Goal: Check status

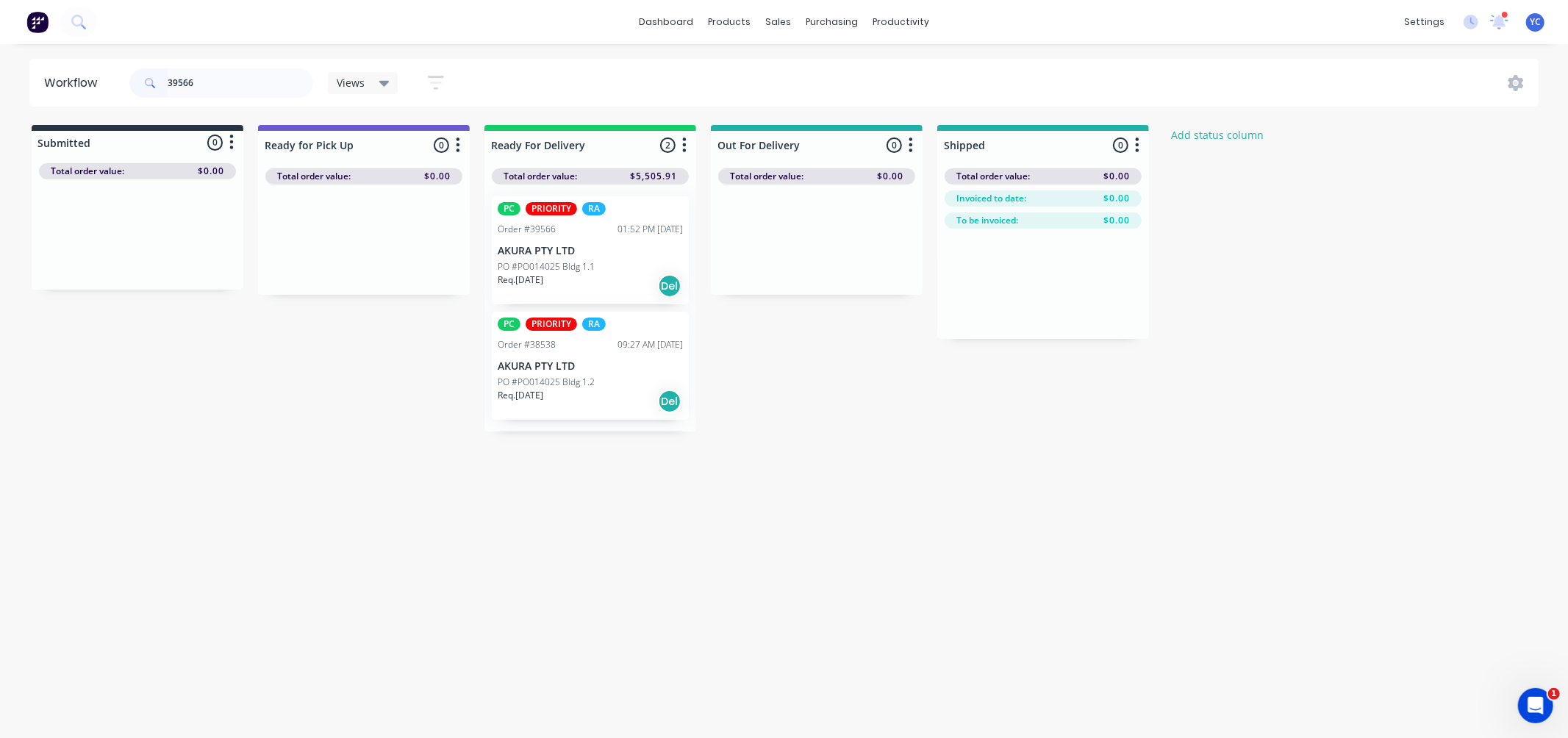
click at [242, 77] on input "39566" at bounding box center [240, 83] width 146 height 29
type input "42223"
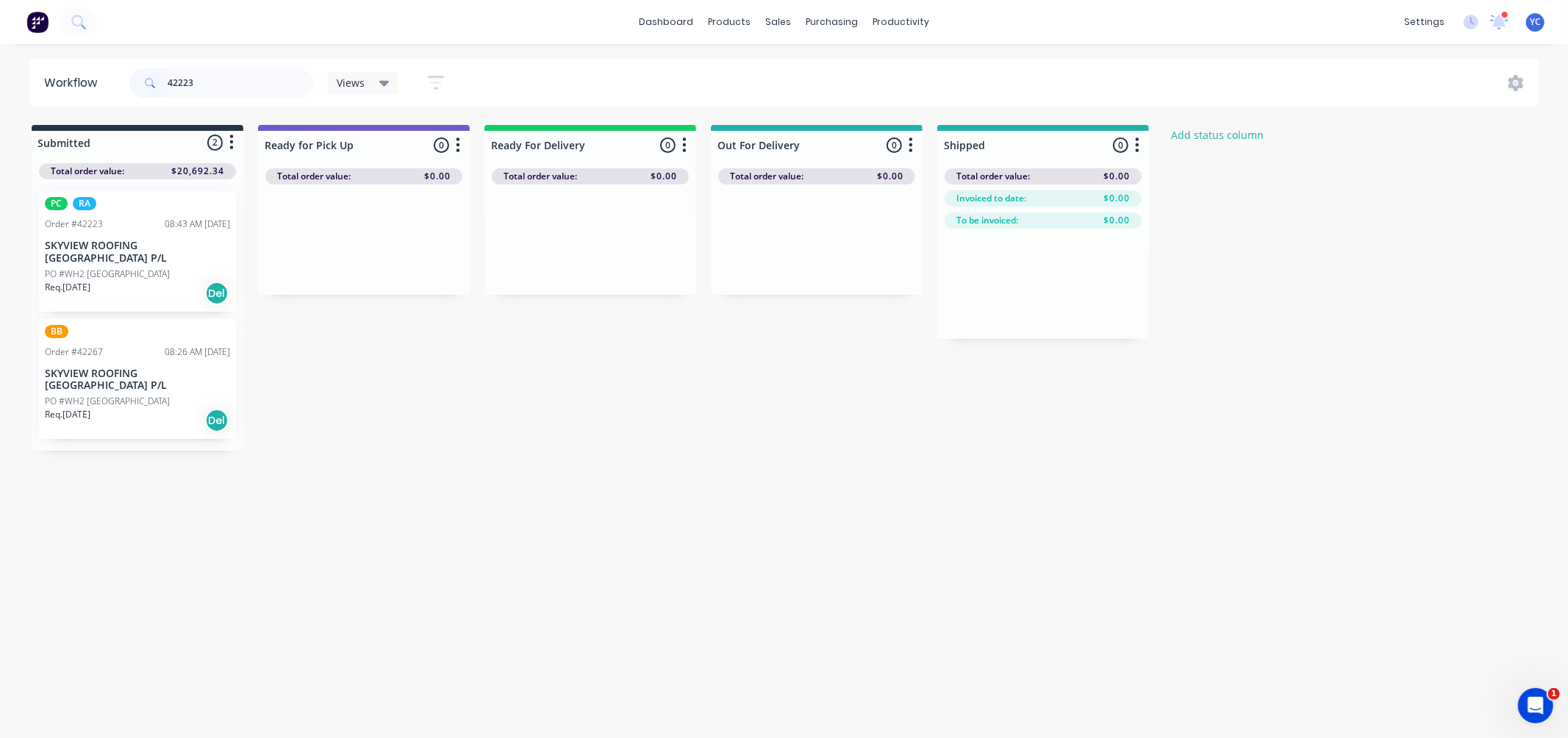
click at [150, 268] on div "PO #WH2 [GEOGRAPHIC_DATA]" at bounding box center [138, 274] width 186 height 13
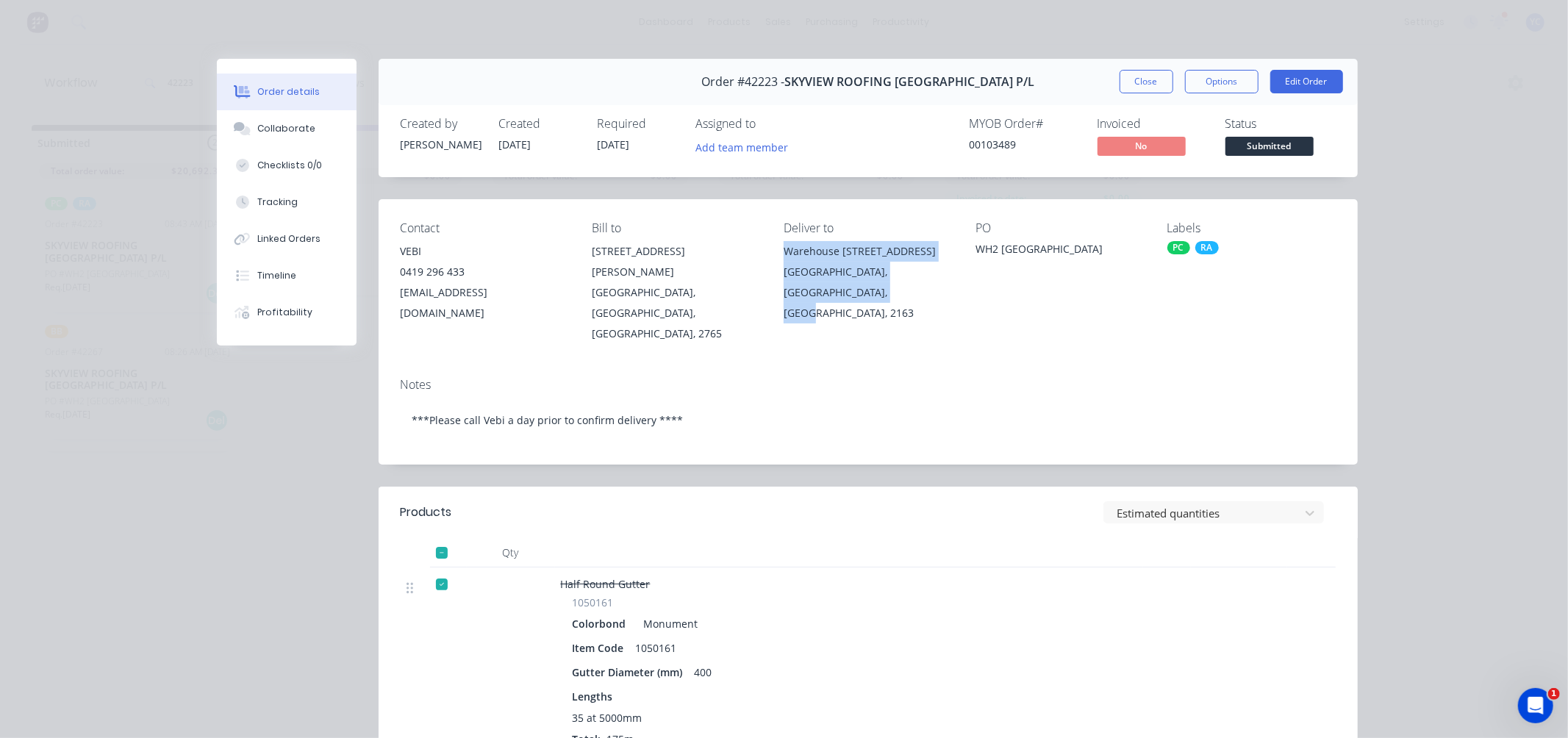
drag, startPoint x: 774, startPoint y: 255, endPoint x: 868, endPoint y: 304, distance: 106.0
click at [868, 304] on div "Contact VEBI [PHONE_NUMBER] [EMAIL_ADDRESS][DOMAIN_NAME] Bill to [STREET_ADDRES…" at bounding box center [867, 282] width 979 height 167
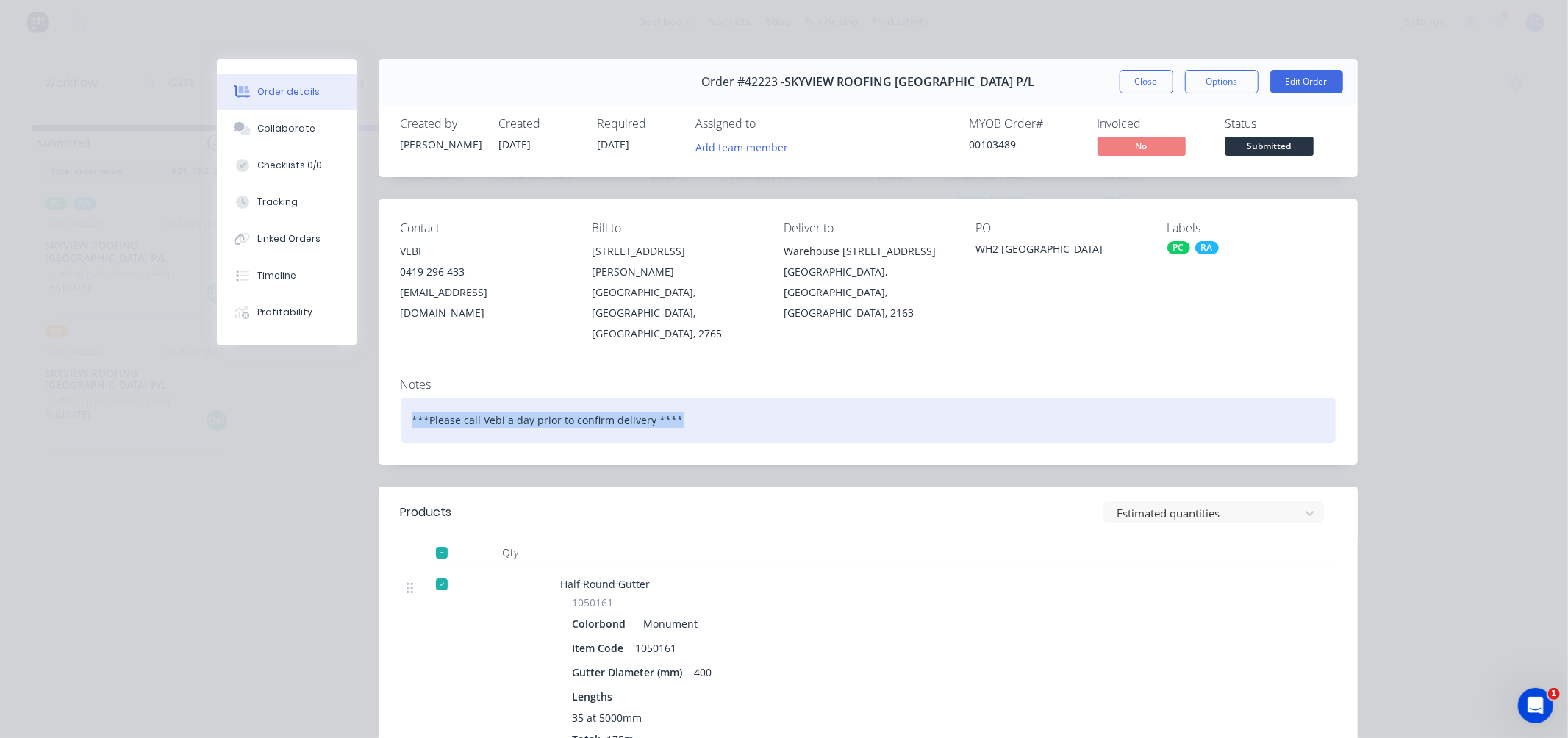
drag, startPoint x: 403, startPoint y: 378, endPoint x: 679, endPoint y: 381, distance: 276.0
click at [679, 398] on div "***Please call Vebi a day prior to confirm delivery ****" at bounding box center [867, 420] width 935 height 45
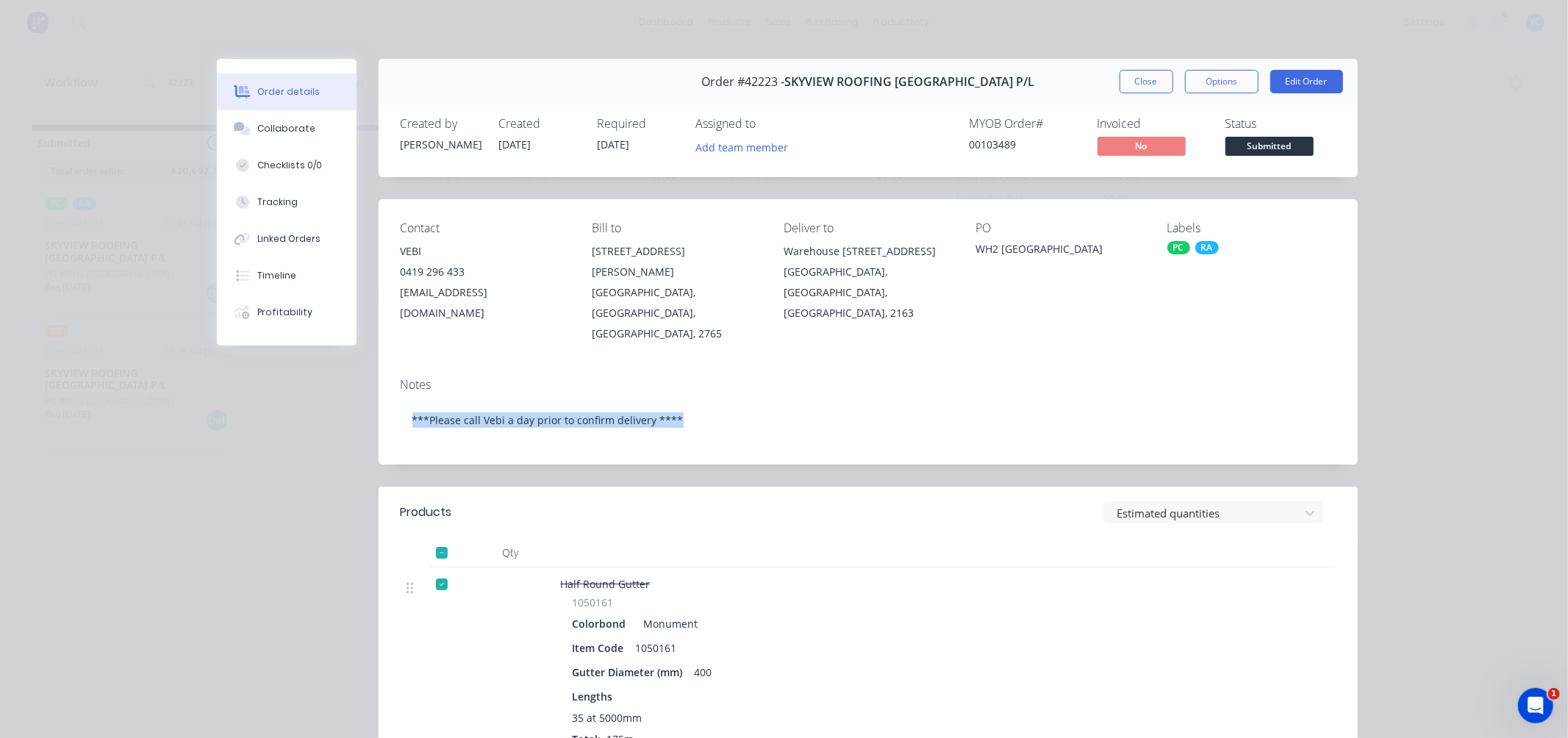
drag, startPoint x: 304, startPoint y: 134, endPoint x: 358, endPoint y: 179, distance: 70.3
click at [304, 134] on button "Collaborate" at bounding box center [286, 129] width 140 height 37
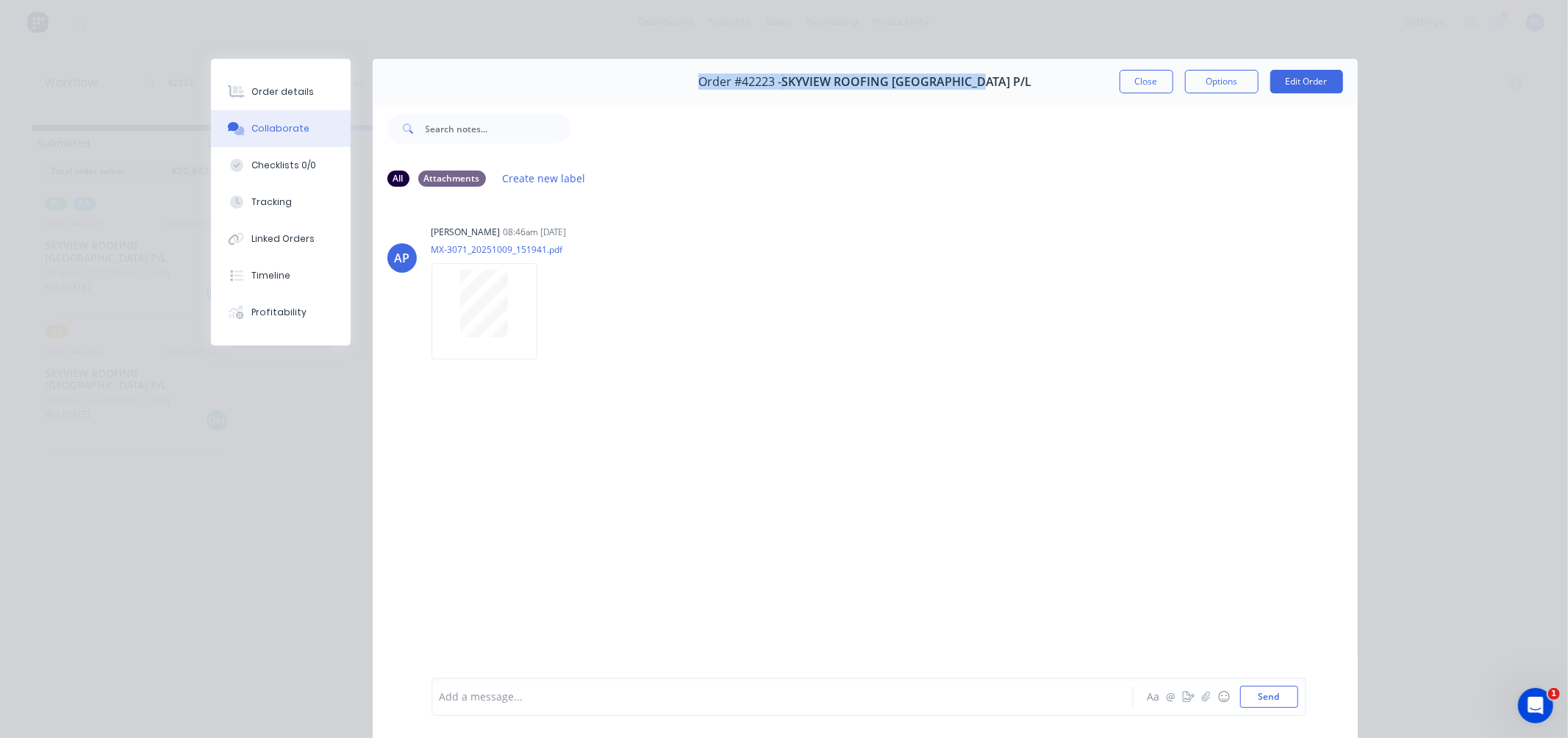
drag, startPoint x: 727, startPoint y: 83, endPoint x: 1000, endPoint y: 86, distance: 273.0
click at [1000, 86] on div "Order #42223 - SKYVIEW ROOFING [GEOGRAPHIC_DATA] P/L Close Options Edit Order" at bounding box center [865, 81] width 985 height 46
click at [1137, 84] on button "Close" at bounding box center [1147, 81] width 54 height 24
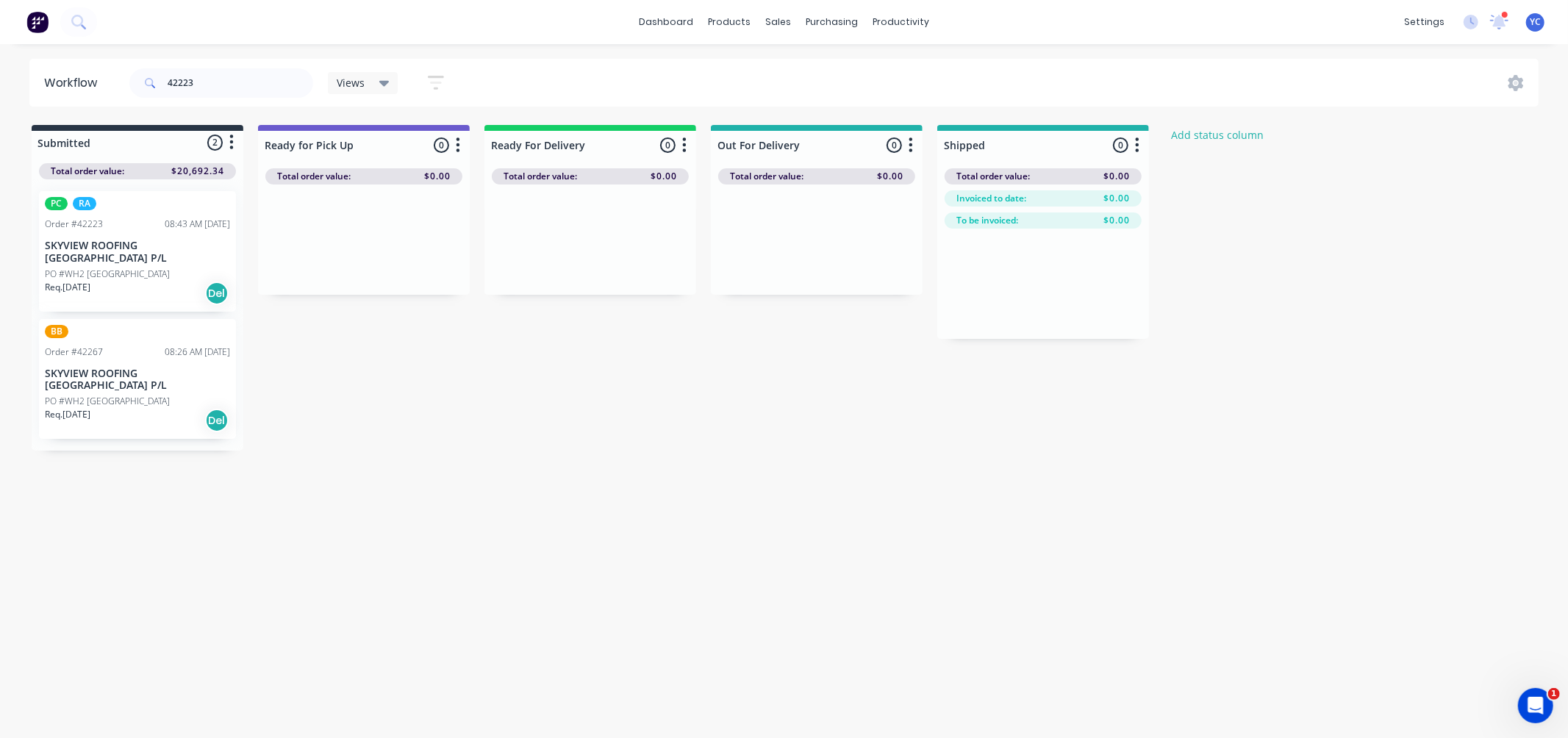
click at [111, 268] on p "PO #WH2 [GEOGRAPHIC_DATA]" at bounding box center [107, 274] width 125 height 13
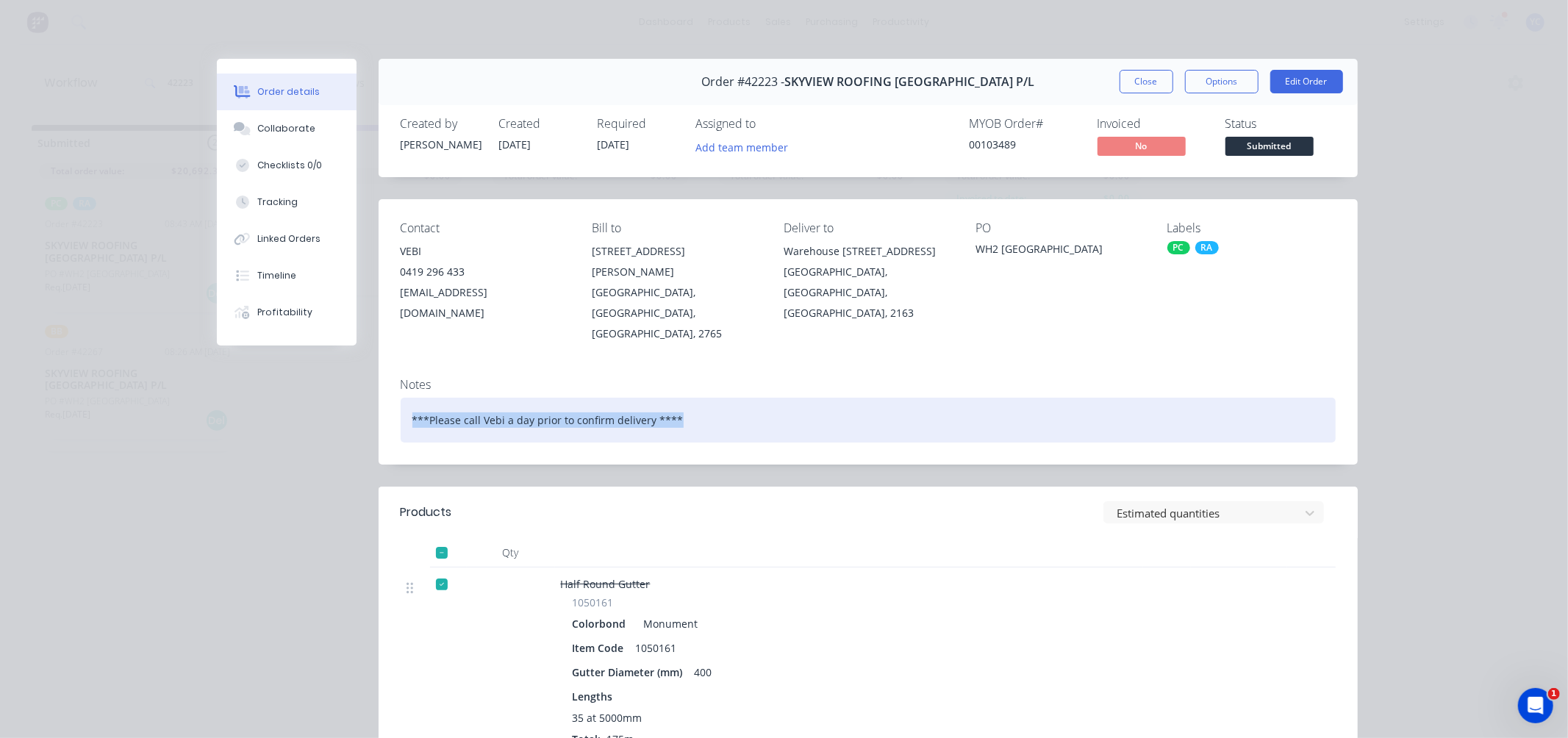
drag, startPoint x: 400, startPoint y: 379, endPoint x: 682, endPoint y: 373, distance: 282.1
click at [682, 398] on div "***Please call Vebi a day prior to confirm delivery ****" at bounding box center [867, 420] width 935 height 45
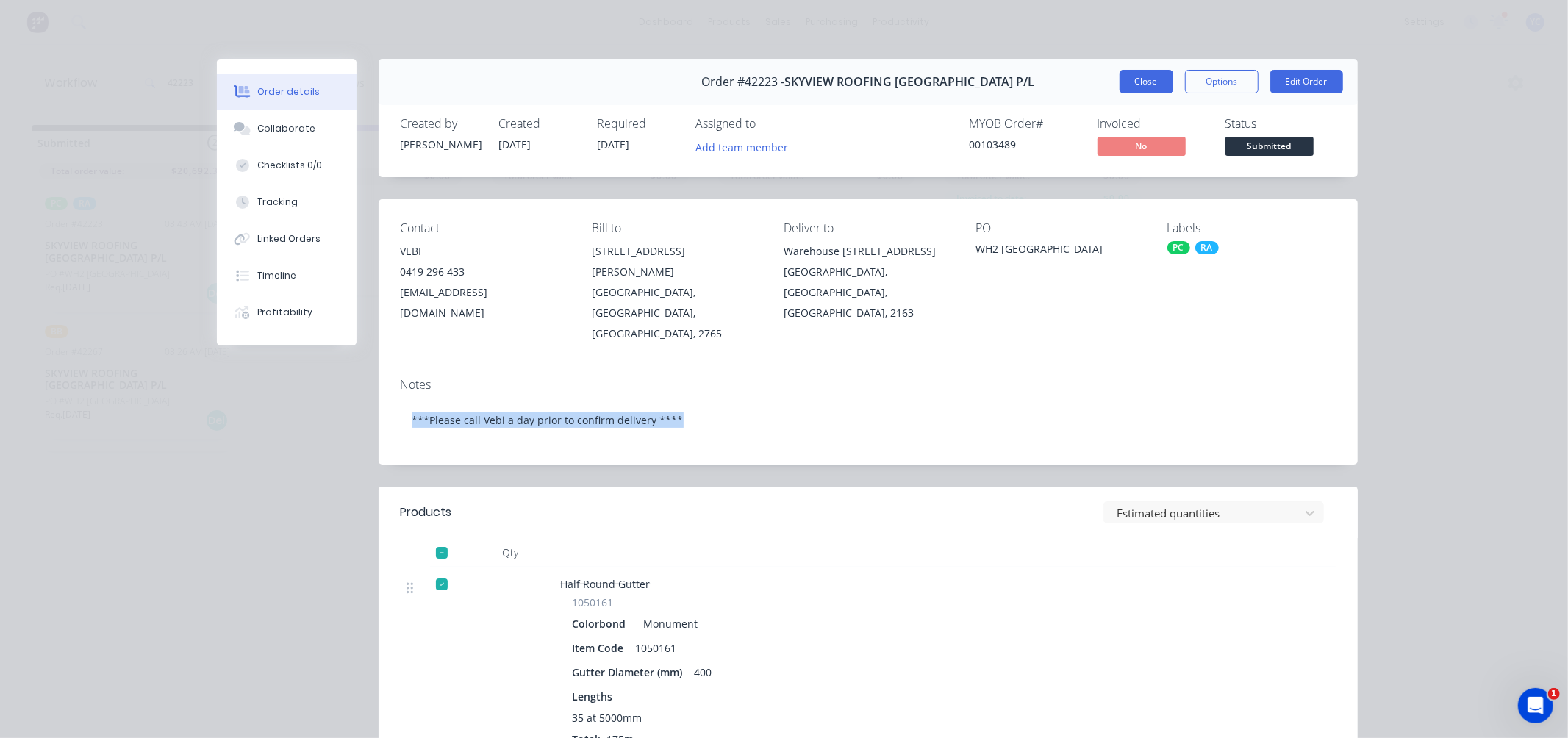
click at [1128, 76] on button "Close" at bounding box center [1147, 81] width 54 height 24
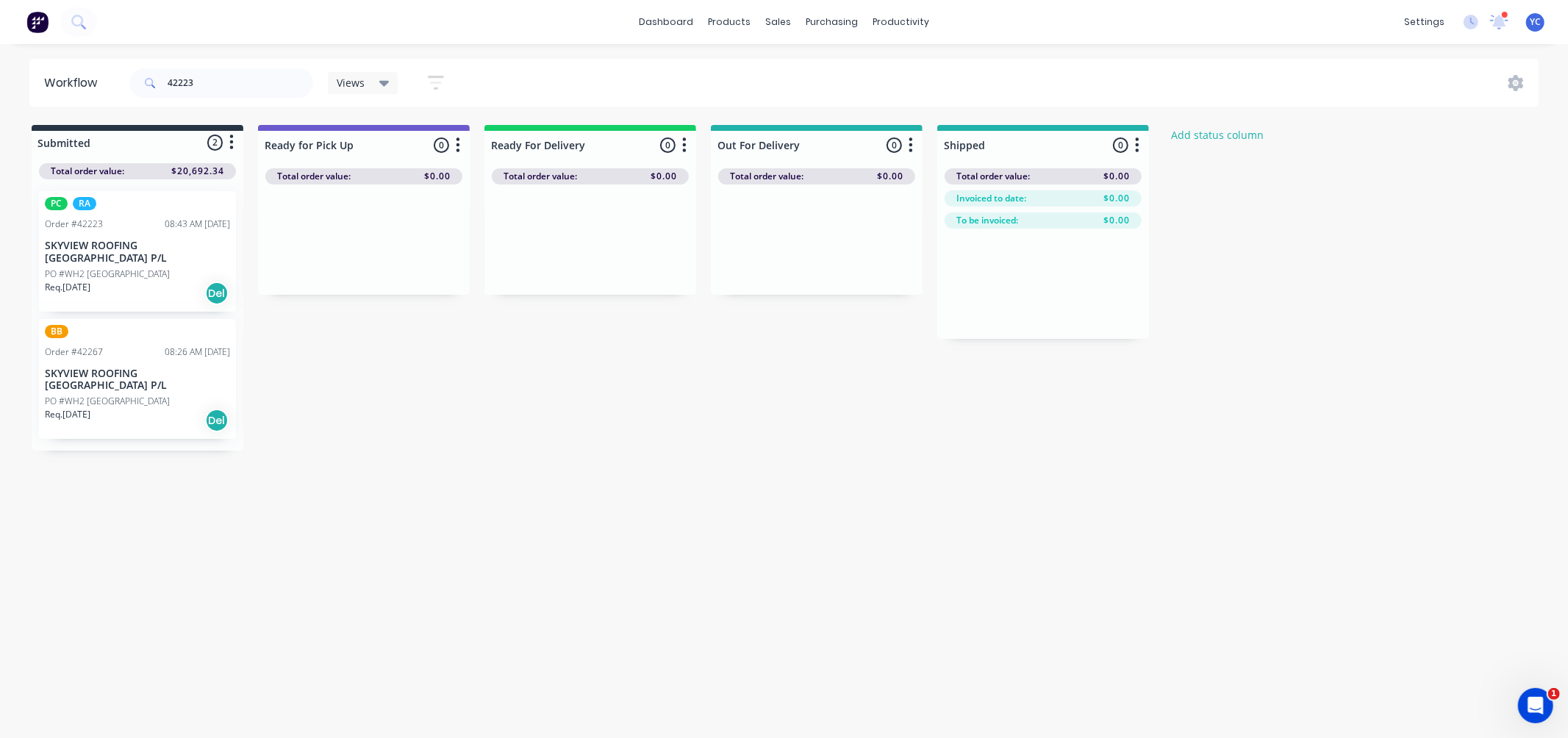
click at [93, 247] on p "SKYVIEW ROOFING [GEOGRAPHIC_DATA] P/L" at bounding box center [138, 251] width 186 height 25
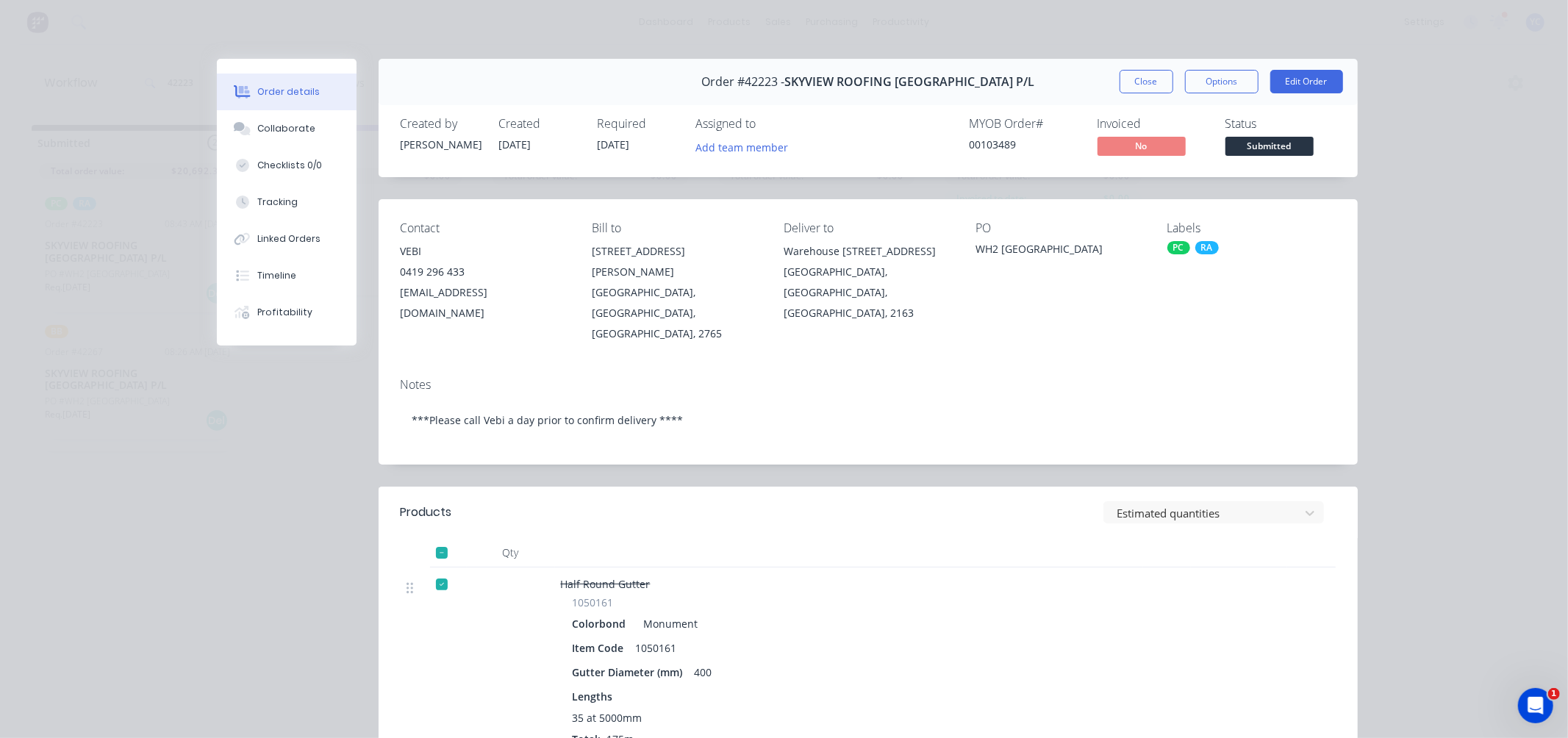
drag, startPoint x: 1125, startPoint y: 86, endPoint x: 1120, endPoint y: 79, distance: 8.6
click at [1126, 86] on button "Close" at bounding box center [1147, 81] width 54 height 24
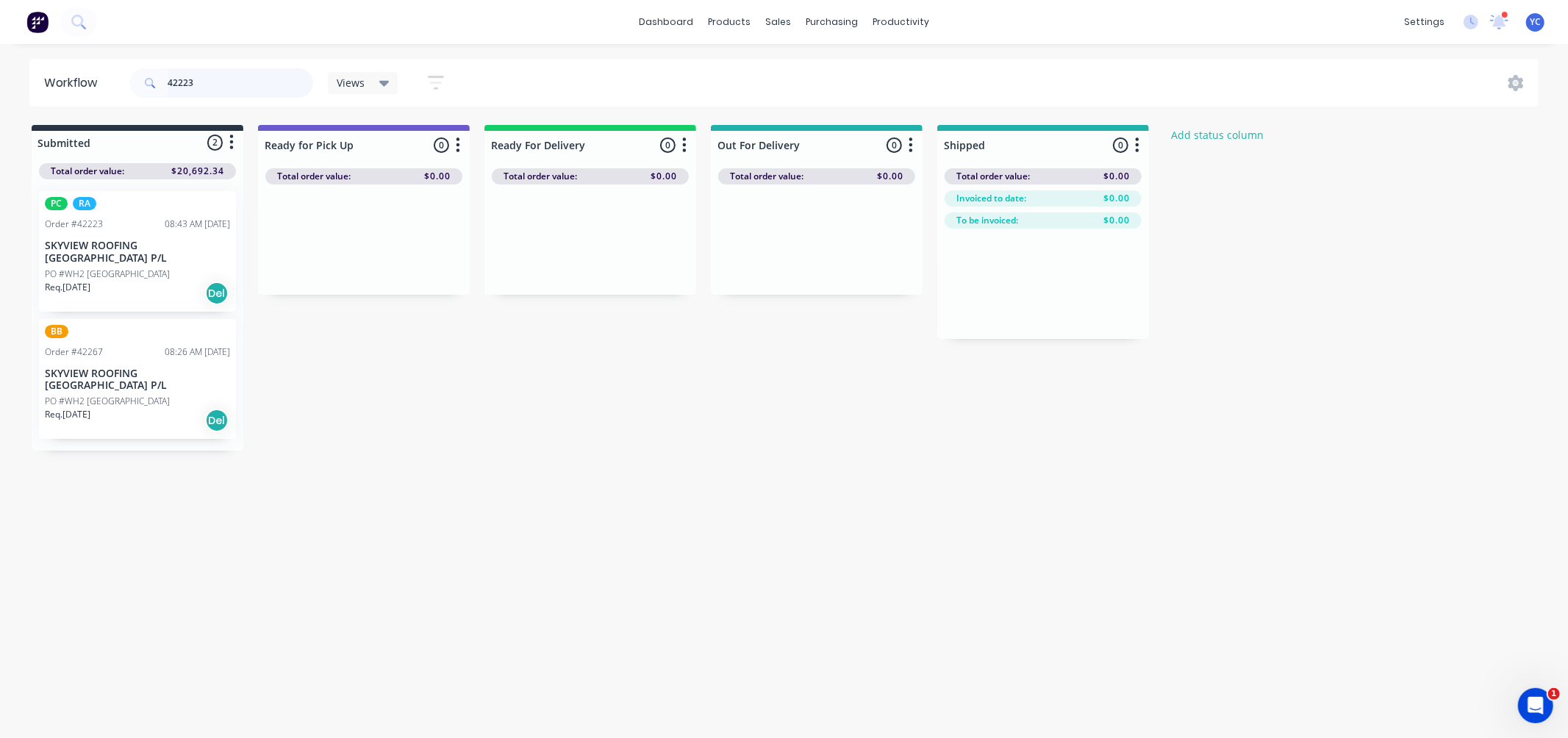
click at [251, 85] on input "42223" at bounding box center [240, 83] width 146 height 29
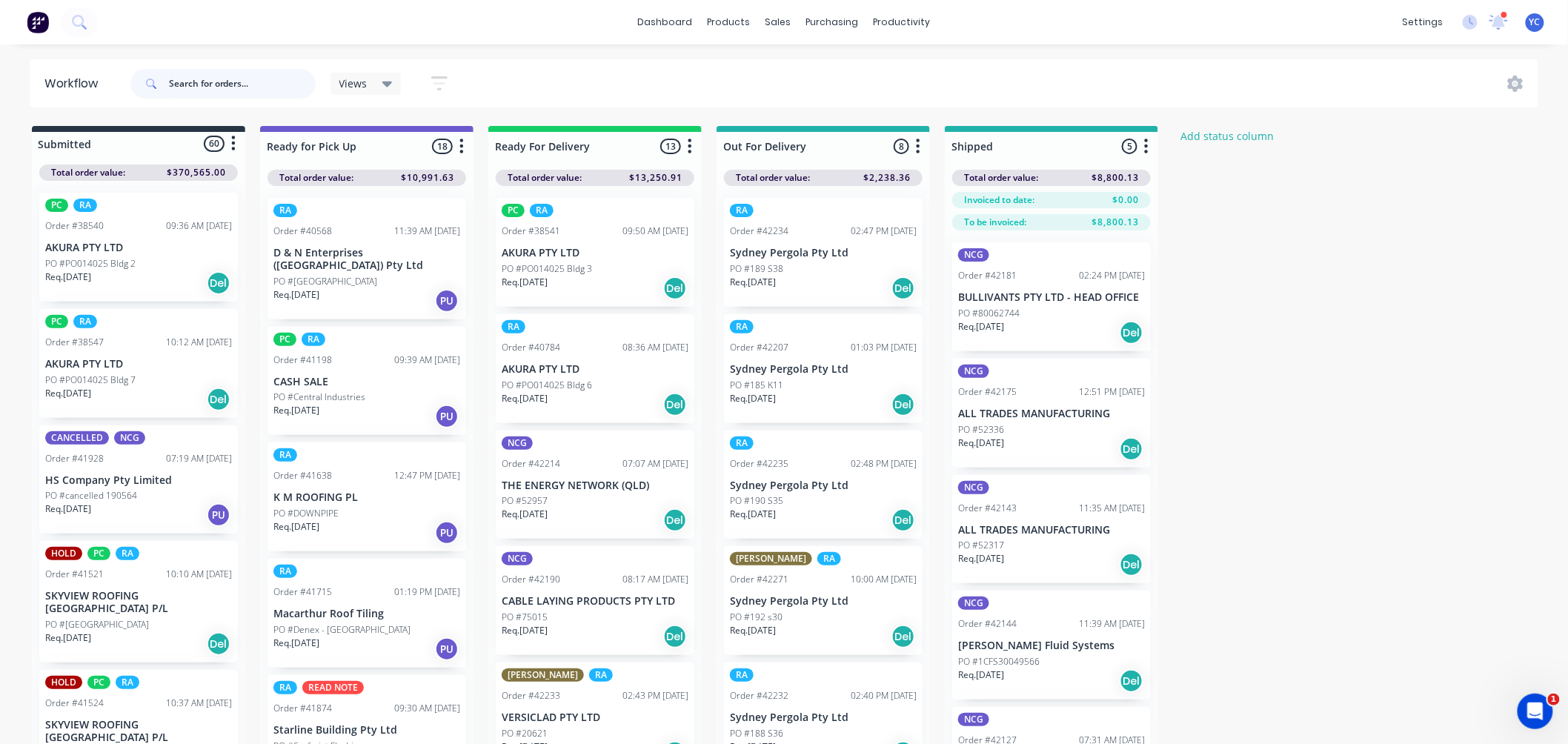
click at [217, 89] on input "text" at bounding box center [242, 84] width 147 height 30
type input "pergola"
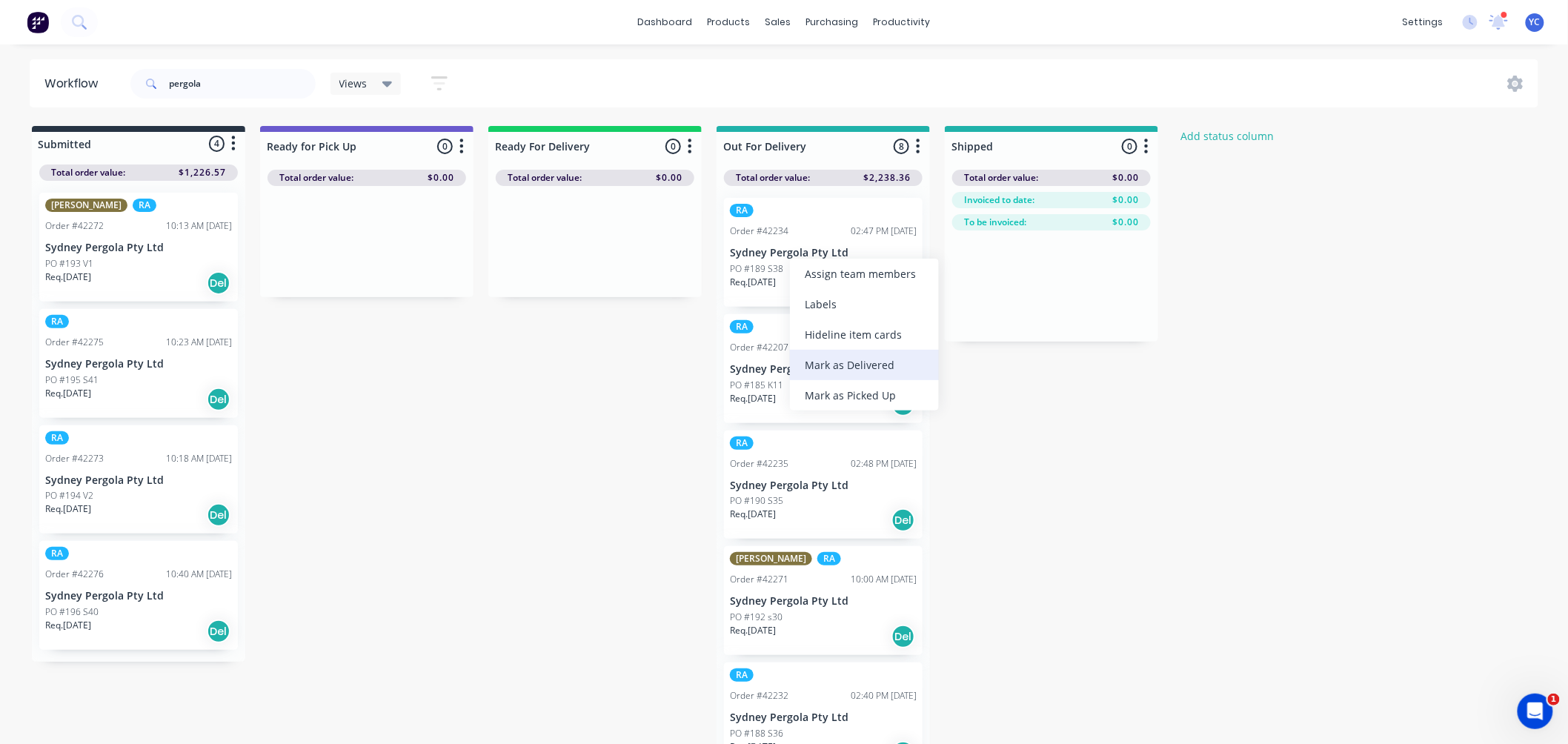
click at [850, 360] on div "Mark as Delivered" at bounding box center [864, 364] width 149 height 30
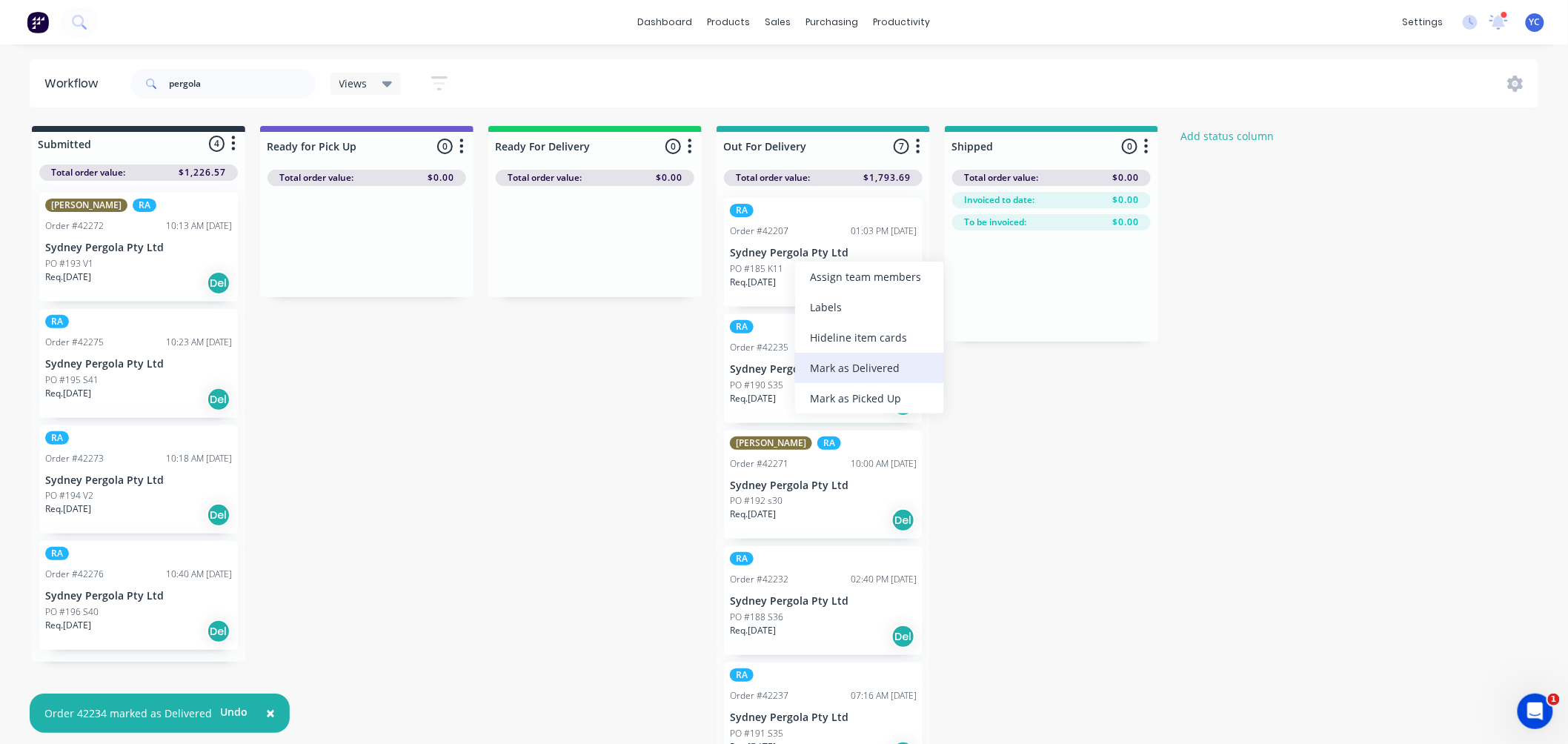
click at [845, 358] on div "Mark as Delivered" at bounding box center [869, 367] width 149 height 30
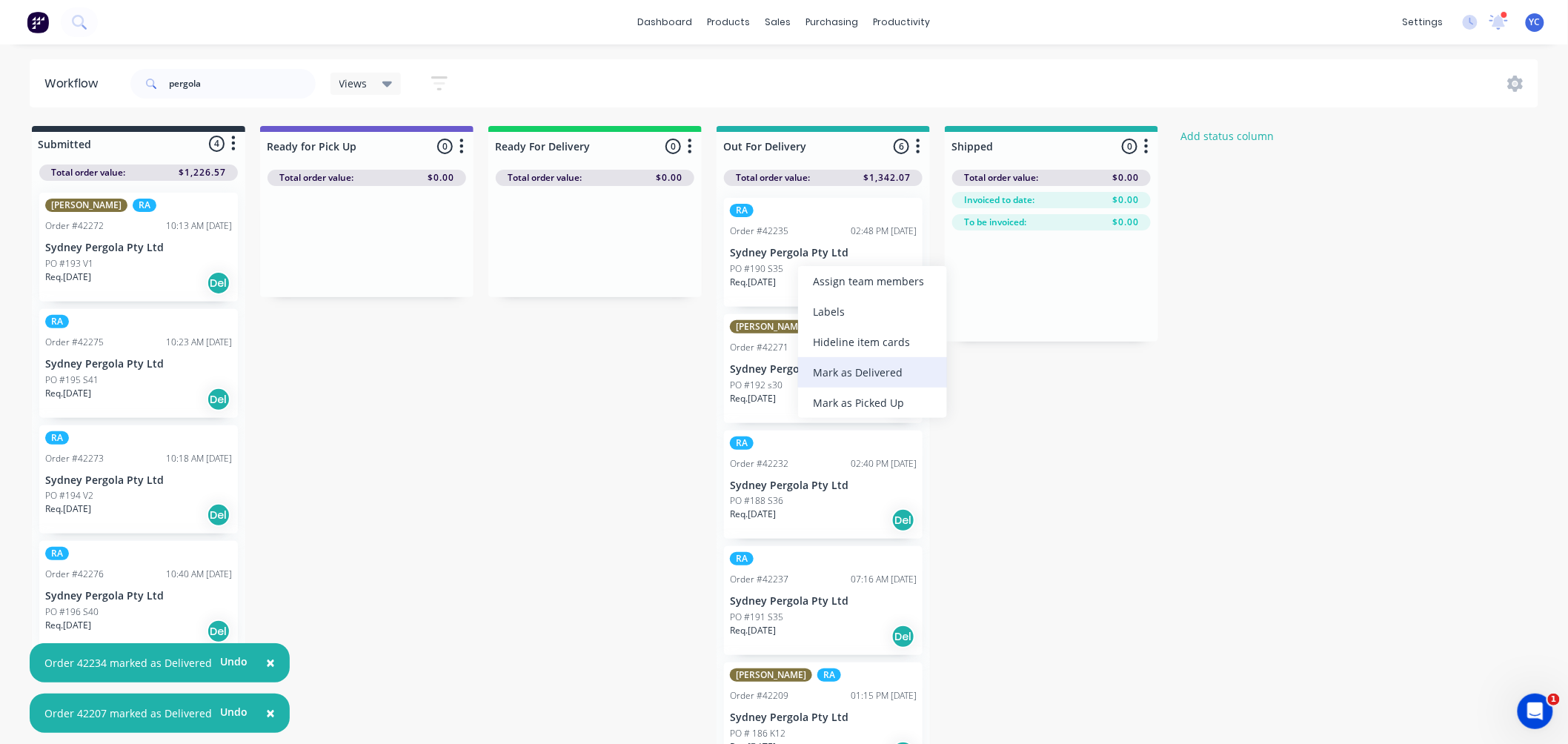
click at [841, 363] on div "Mark as Delivered" at bounding box center [873, 372] width 149 height 30
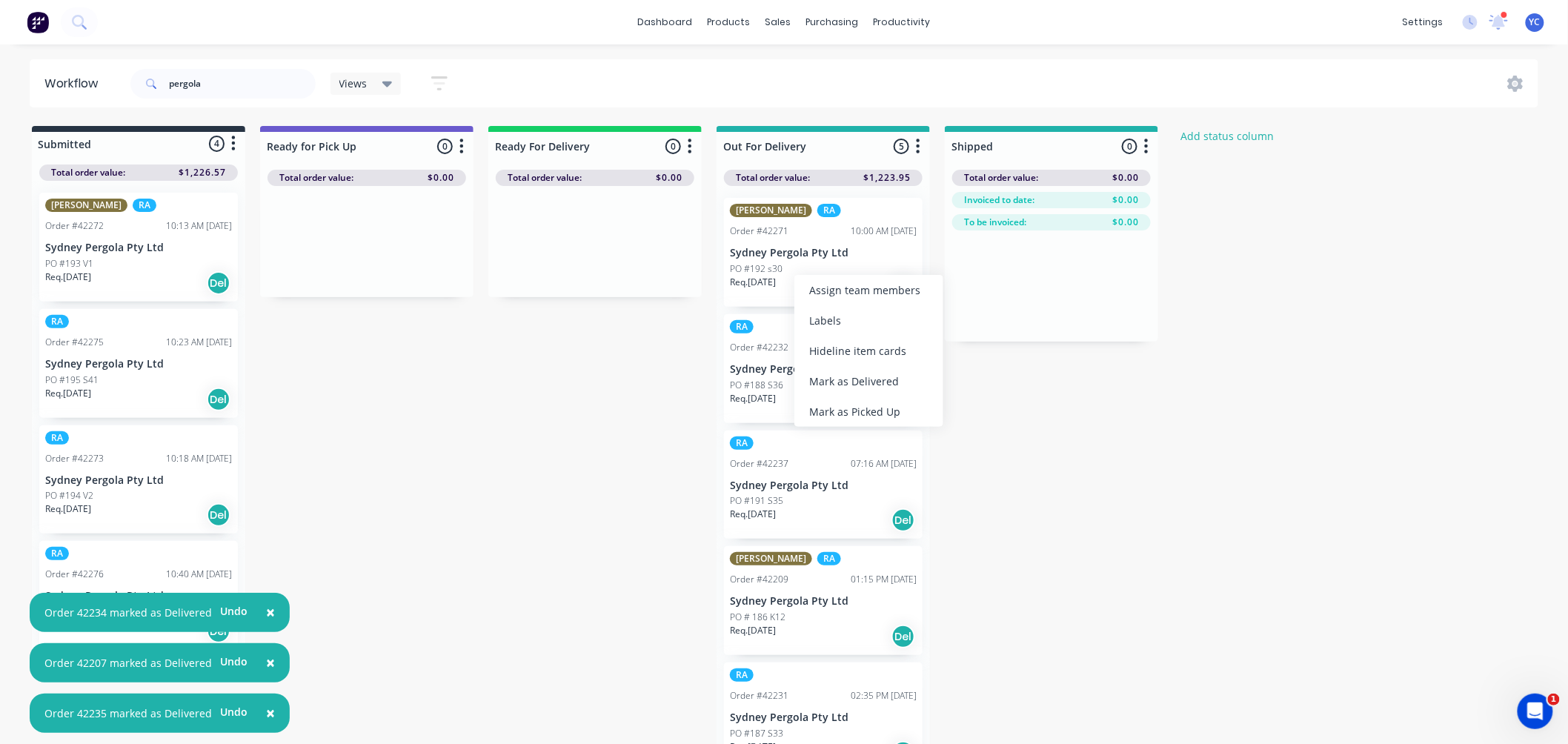
click at [841, 380] on div "Mark as Delivered" at bounding box center [868, 381] width 149 height 30
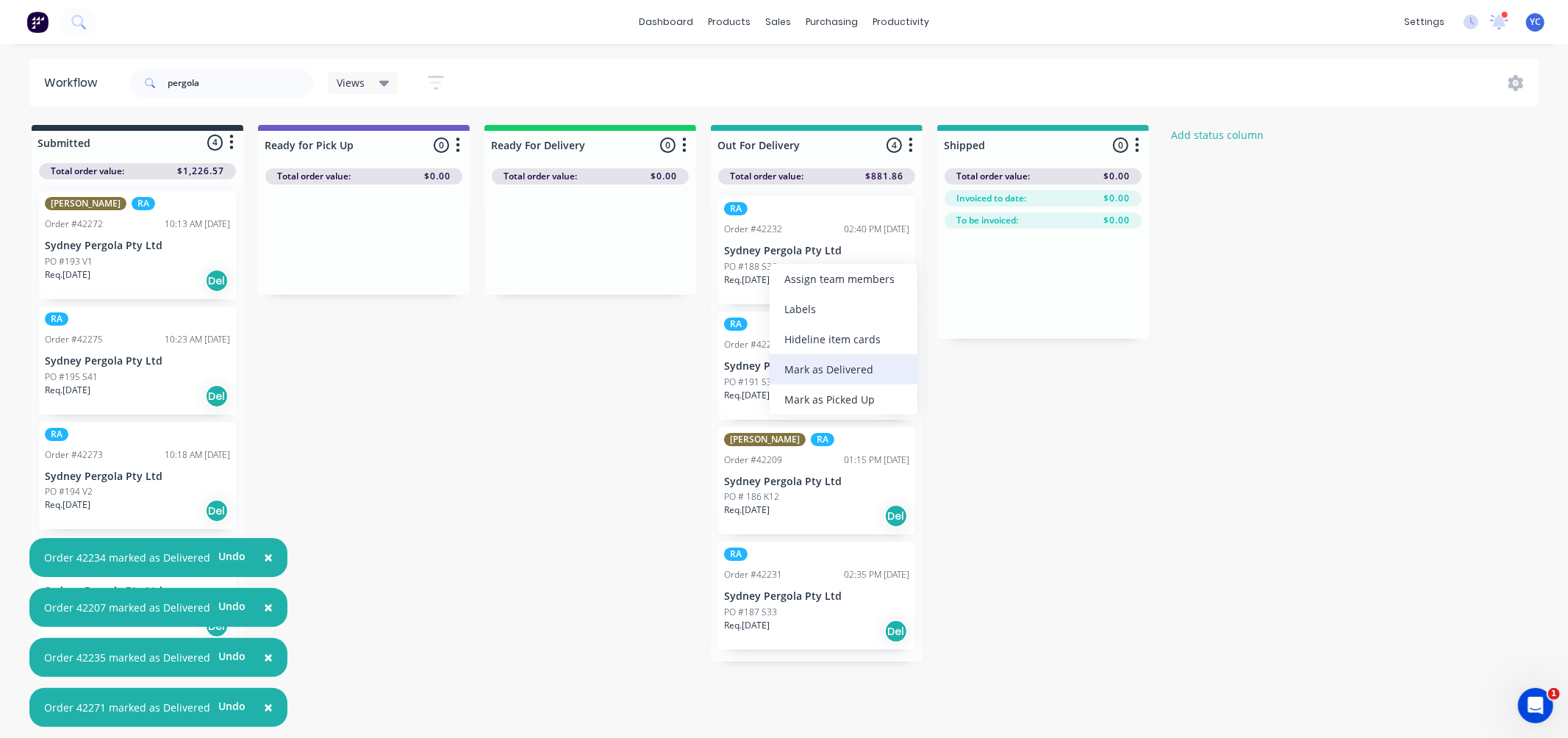
click at [819, 369] on div "Mark as Delivered" at bounding box center [844, 369] width 148 height 30
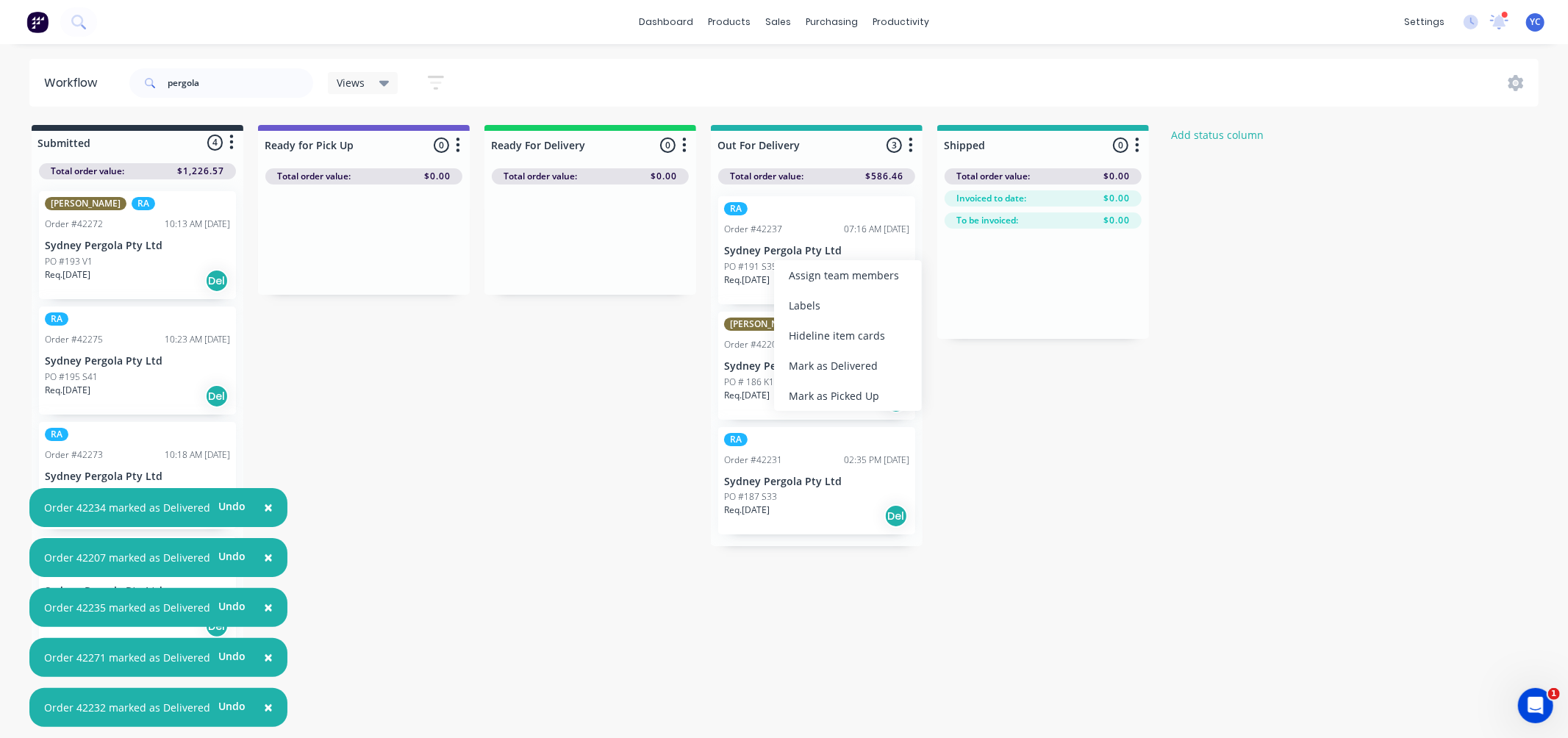
click at [840, 365] on div "Mark as Delivered" at bounding box center [848, 365] width 148 height 30
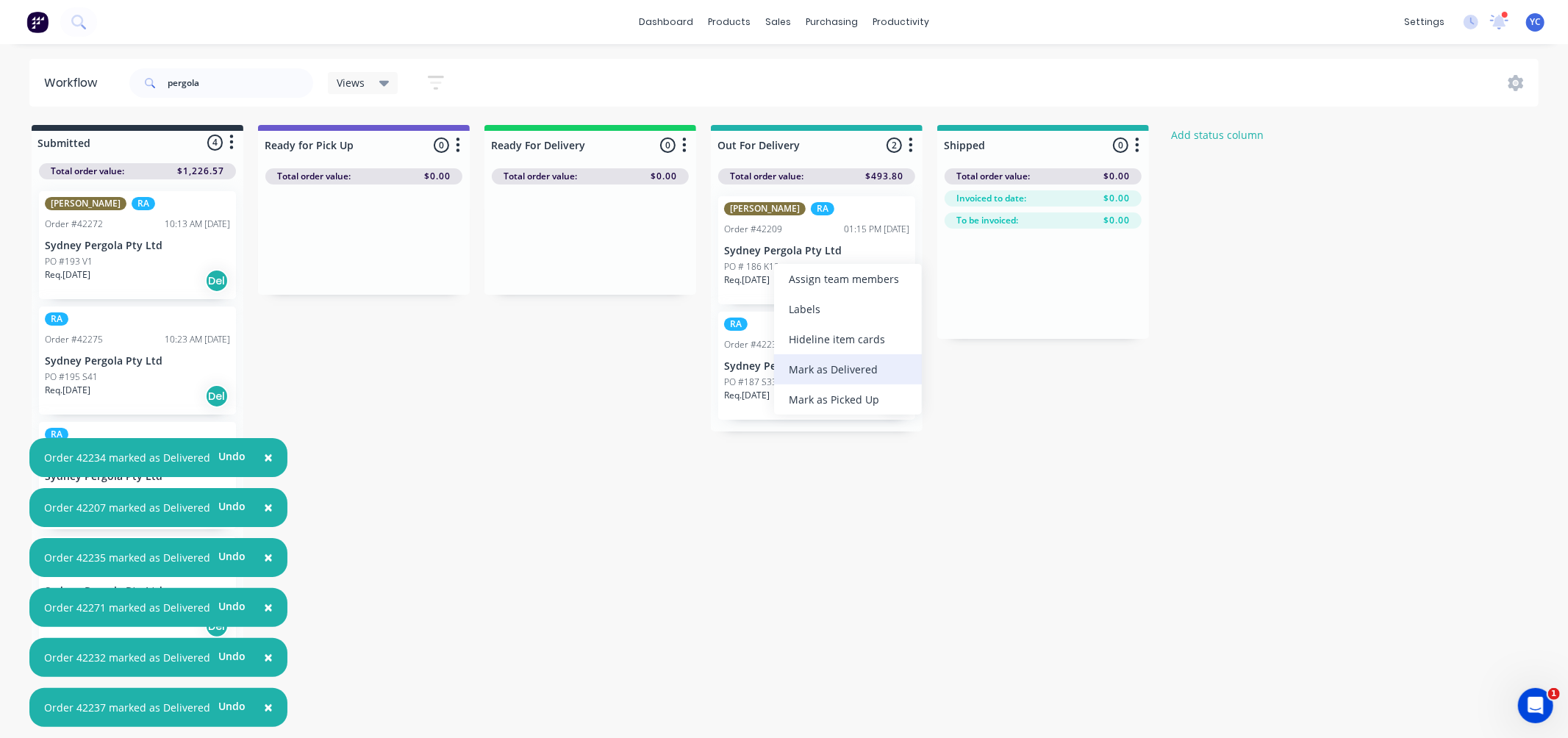
click at [832, 364] on div "Mark as Delivered" at bounding box center [848, 369] width 148 height 30
click at [821, 364] on div "Mark as Delivered" at bounding box center [850, 369] width 148 height 30
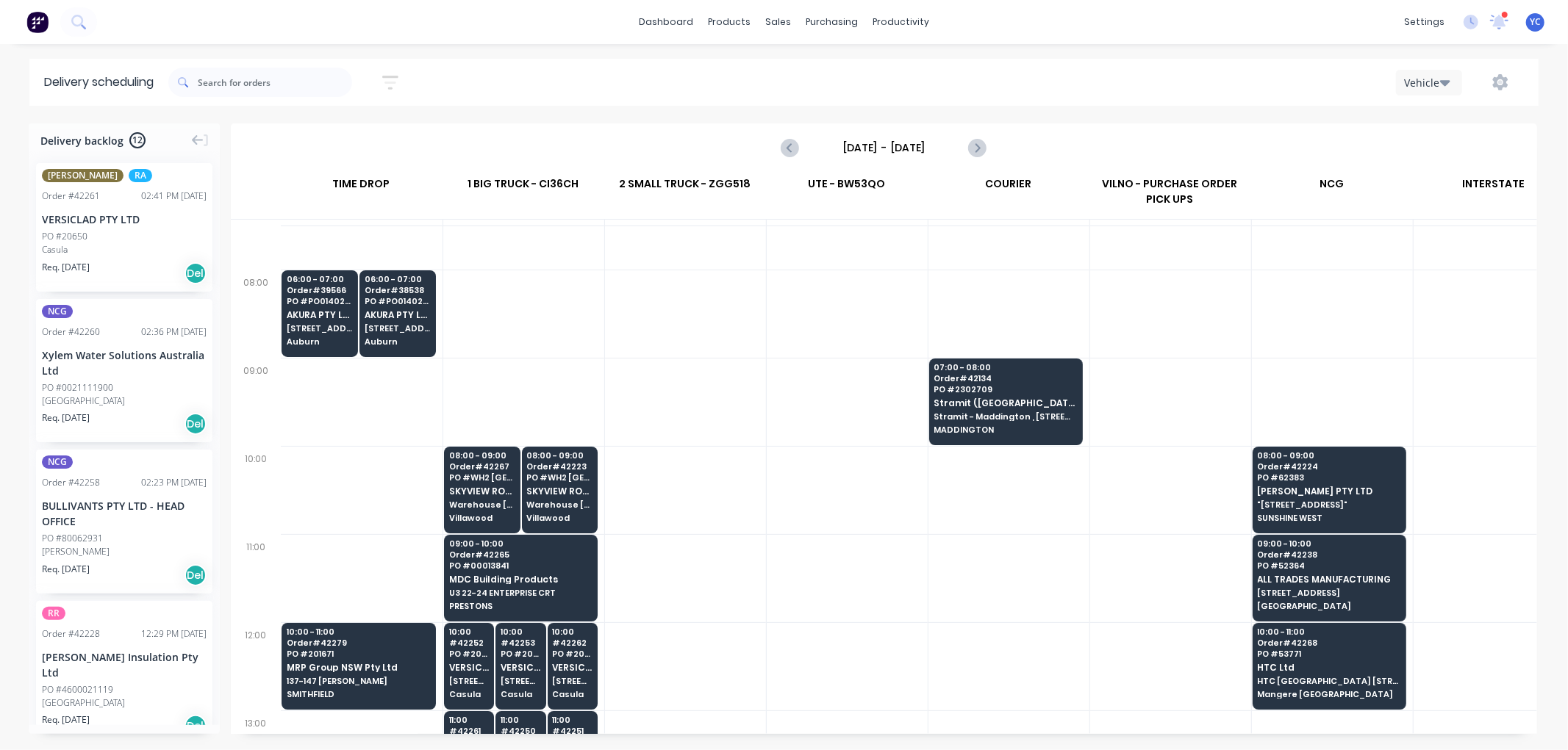
click at [369, 663] on span "MRP Group NSW Pty Ltd" at bounding box center [358, 668] width 143 height 10
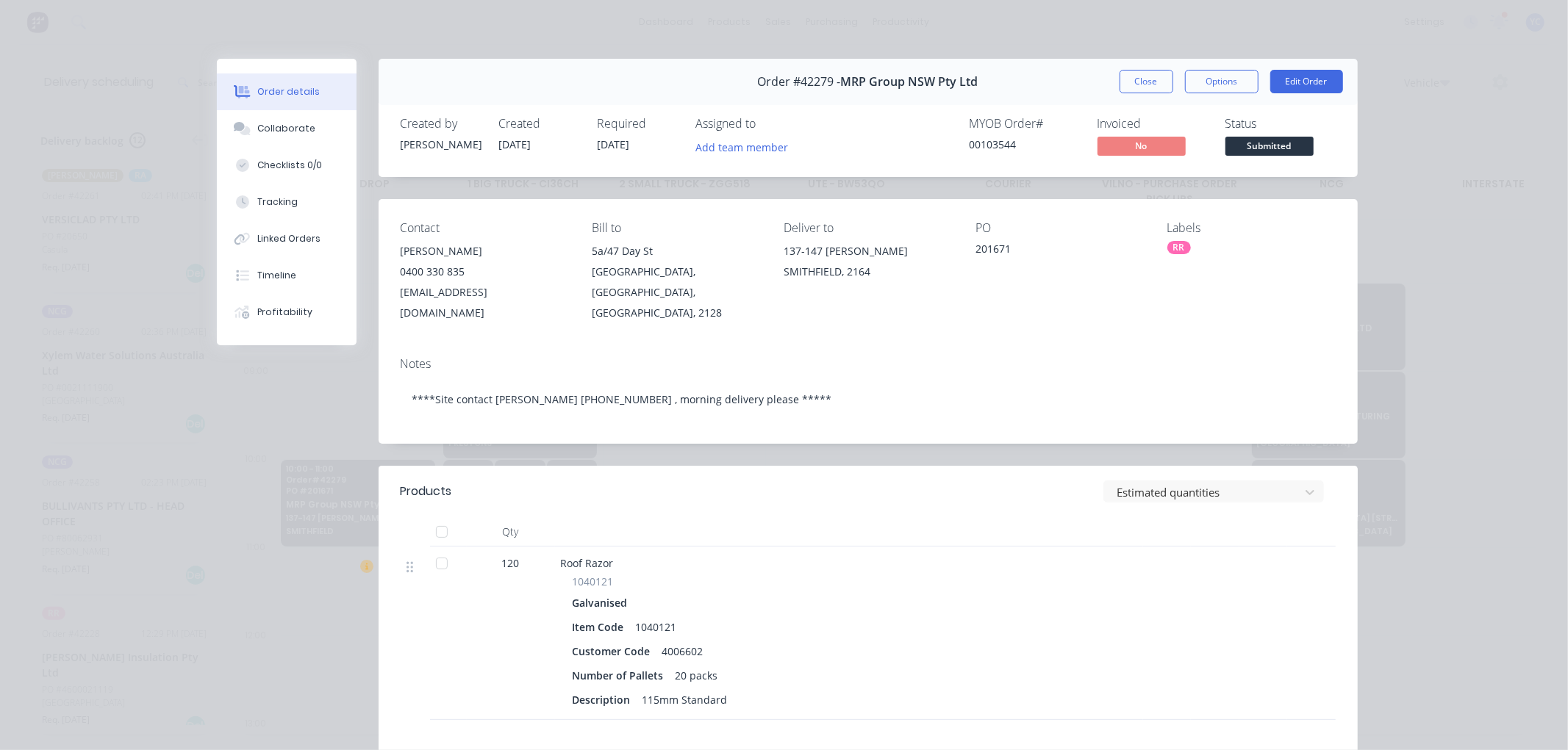
scroll to position [164, 1]
drag, startPoint x: 835, startPoint y: 80, endPoint x: 982, endPoint y: 81, distance: 147.0
click at [982, 81] on div "Order #42279 - MRP Group NSW Pty Ltd Close Options Edit Order" at bounding box center [867, 81] width 979 height 46
click at [866, 79] on span "MRP Group NSW Pty Ltd" at bounding box center [909, 81] width 138 height 14
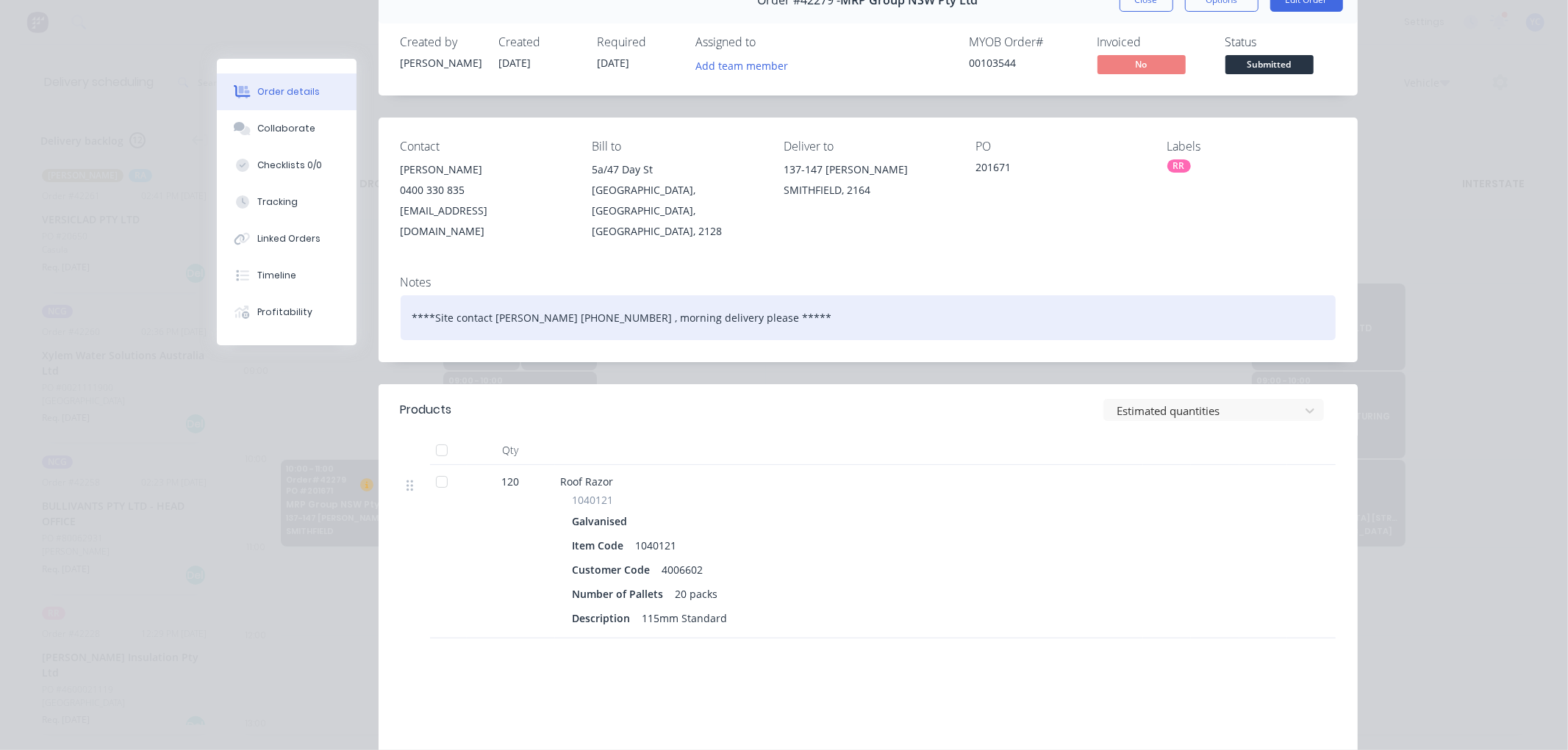
scroll to position [0, 0]
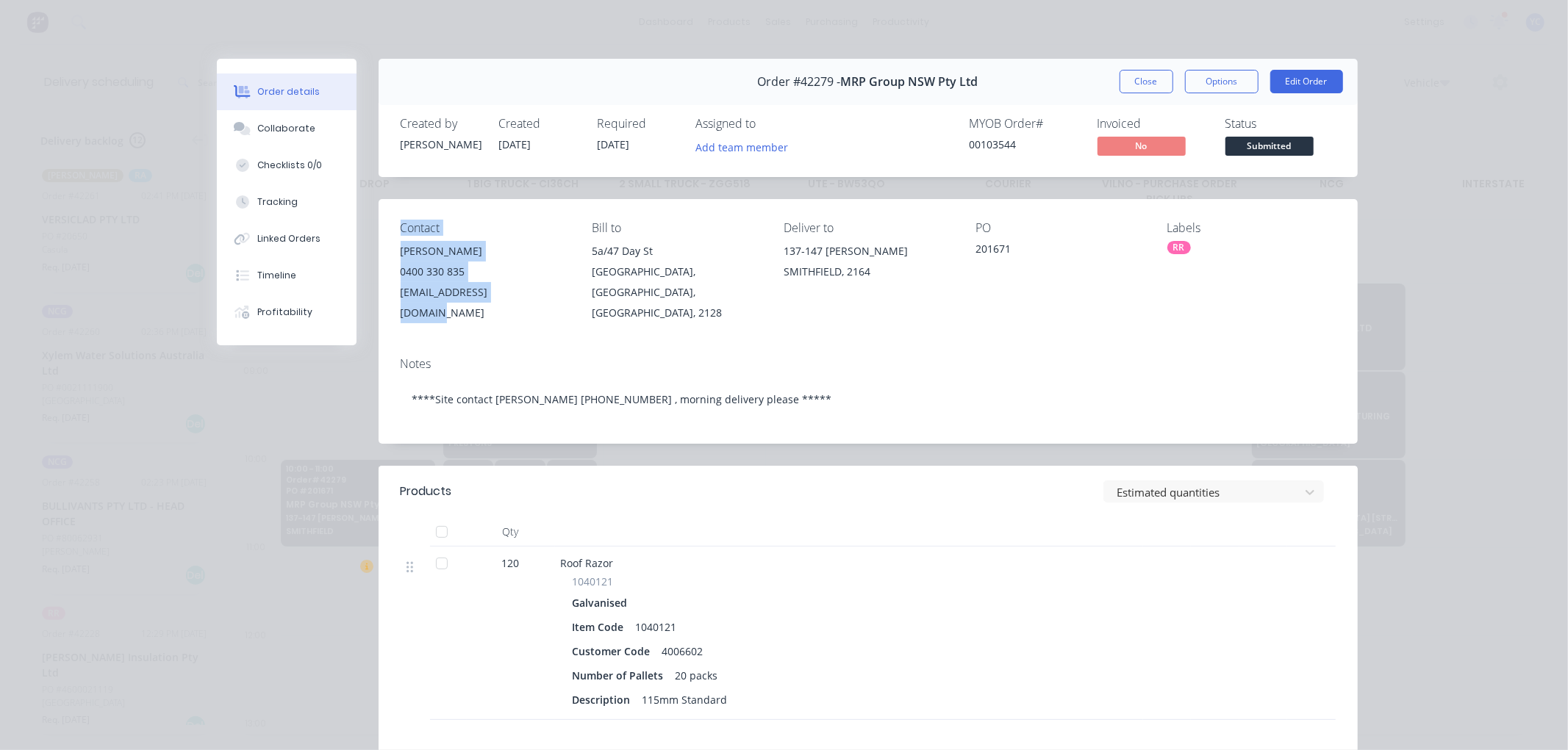
click at [523, 300] on div "Contact Ela Thaku 0400 330 835 ela@mrpgroupnsw.com.au Bill to 5a/47 Day St Silv…" at bounding box center [867, 273] width 979 height 146
click at [494, 276] on div "0400 330 835" at bounding box center [484, 272] width 168 height 20
click at [1134, 85] on button "Close" at bounding box center [1147, 81] width 54 height 24
